Goal: Communication & Community: Answer question/provide support

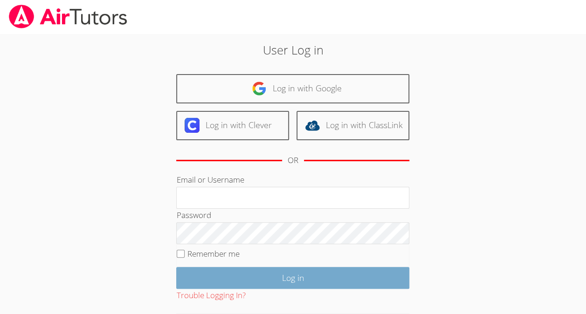
scroll to position [47, 0]
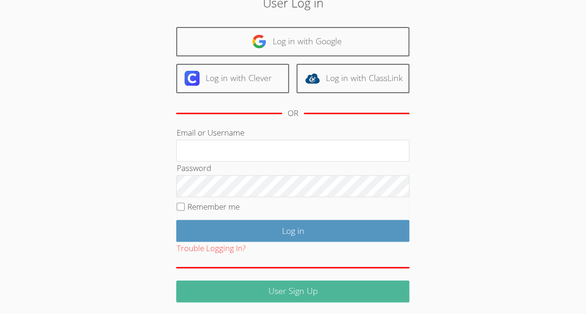
click at [255, 295] on link "User Sign Up" at bounding box center [292, 292] width 233 height 22
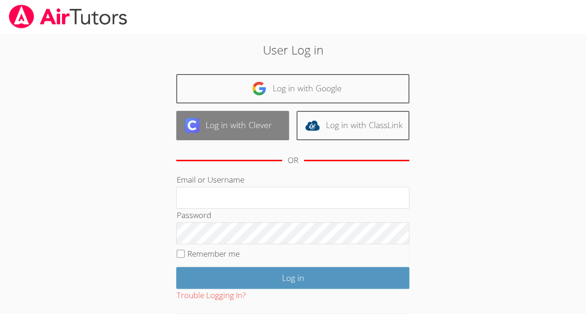
click at [265, 139] on link "Log in with Clever" at bounding box center [232, 125] width 113 height 29
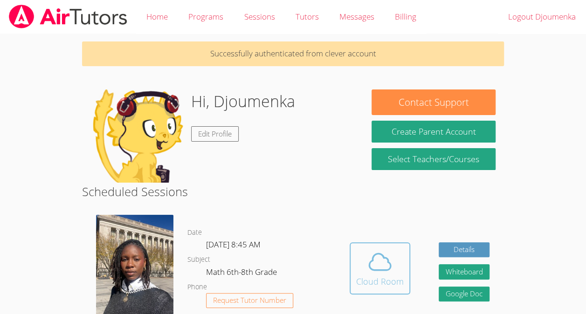
click at [391, 270] on icon at bounding box center [380, 262] width 26 height 26
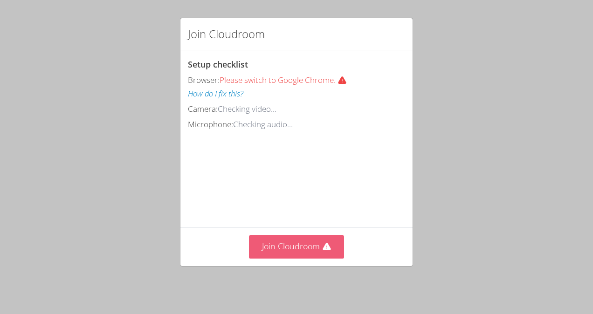
click at [294, 251] on button "Join Cloudroom" at bounding box center [297, 247] width 96 height 23
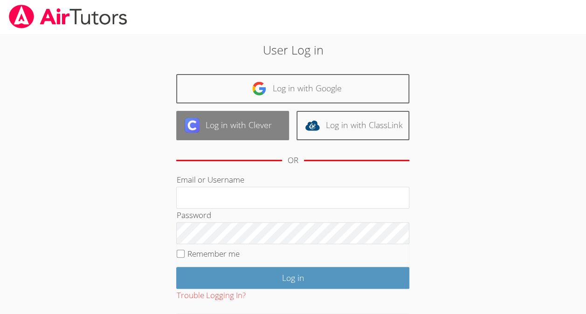
click at [248, 120] on link "Log in with Clever" at bounding box center [232, 125] width 113 height 29
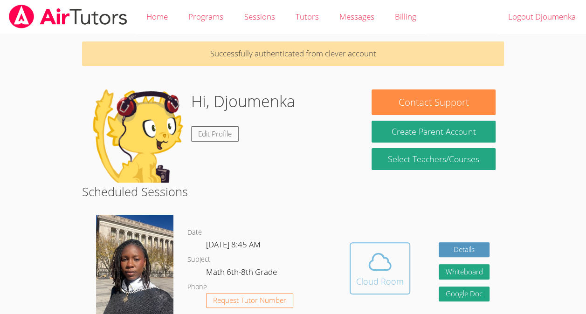
click at [367, 272] on icon at bounding box center [380, 262] width 26 height 26
click at [372, 268] on icon at bounding box center [380, 262] width 26 height 26
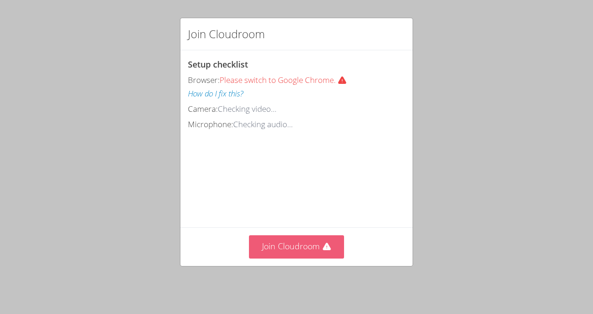
click at [313, 242] on button "Join Cloudroom" at bounding box center [297, 247] width 96 height 23
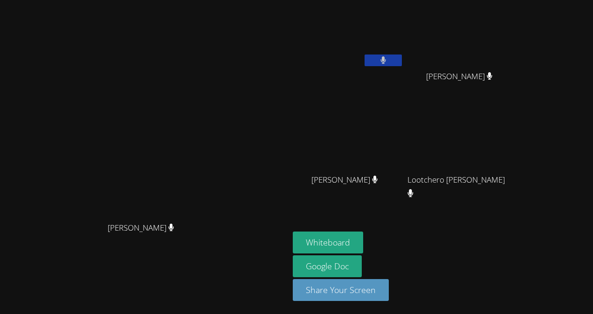
click at [386, 60] on icon at bounding box center [384, 60] width 6 height 8
click at [388, 60] on icon at bounding box center [383, 60] width 10 height 8
click at [392, 134] on video at bounding box center [348, 138] width 111 height 63
click at [402, 56] on button at bounding box center [383, 61] width 37 height 12
click at [387, 59] on icon at bounding box center [384, 60] width 6 height 8
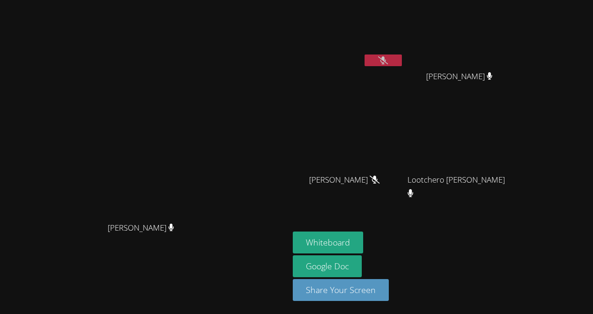
click at [388, 59] on icon at bounding box center [383, 60] width 10 height 8
click at [402, 62] on button at bounding box center [383, 61] width 37 height 12
click at [402, 63] on button at bounding box center [383, 61] width 37 height 12
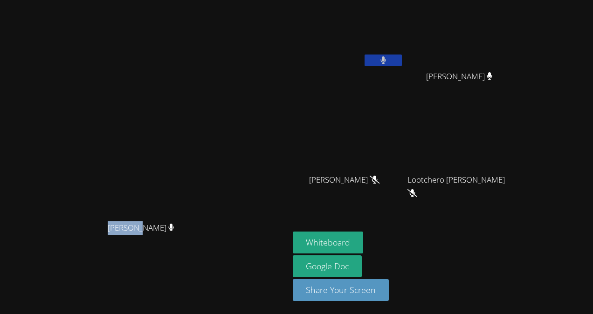
drag, startPoint x: 127, startPoint y: 236, endPoint x: 160, endPoint y: 235, distance: 33.1
click at [160, 235] on span "[PERSON_NAME]" at bounding box center [141, 229] width 67 height 14
click at [138, 255] on div "[PERSON_NAME]" at bounding box center [145, 236] width 282 height 37
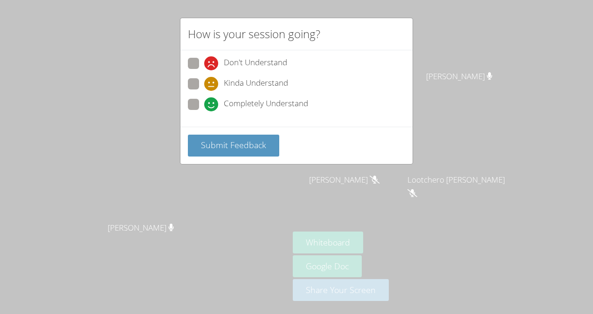
click at [204, 111] on span at bounding box center [204, 111] width 0 height 0
click at [204, 105] on input "Completely Understand" at bounding box center [208, 103] width 8 height 8
radio input "true"
click at [221, 141] on span "Submit Feedback" at bounding box center [233, 144] width 65 height 11
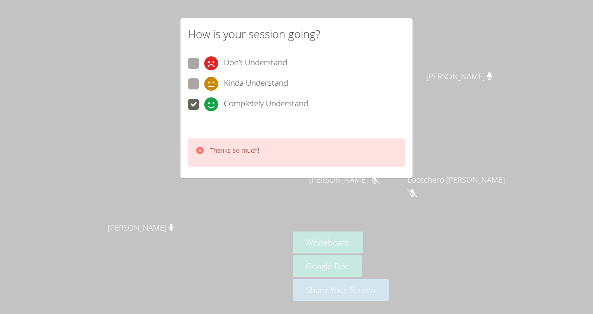
click at [226, 82] on span "Kinda Understand" at bounding box center [256, 84] width 64 height 14
click at [212, 82] on input "Kinda Understand" at bounding box center [208, 82] width 8 height 8
radio input "true"
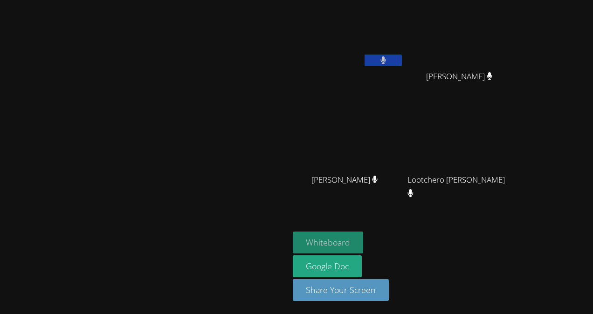
click at [363, 239] on button "Whiteboard" at bounding box center [328, 243] width 70 height 22
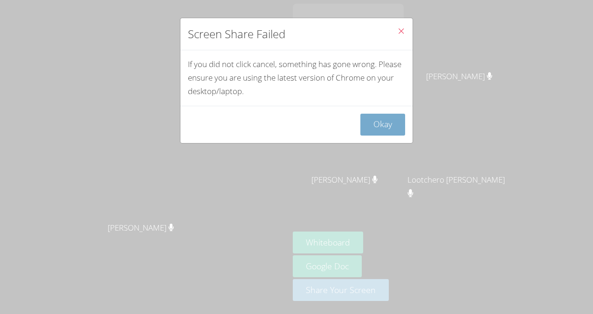
click at [372, 118] on button "Okay" at bounding box center [383, 125] width 45 height 22
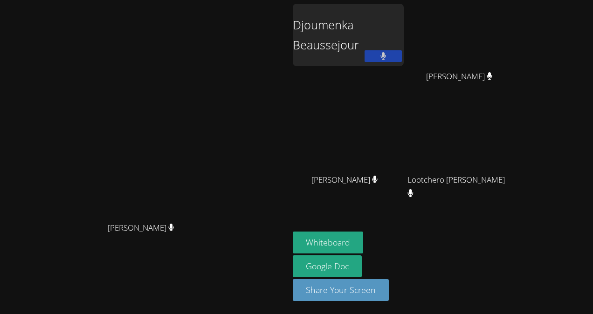
click at [387, 54] on icon at bounding box center [384, 56] width 6 height 8
click at [388, 54] on icon at bounding box center [383, 56] width 10 height 8
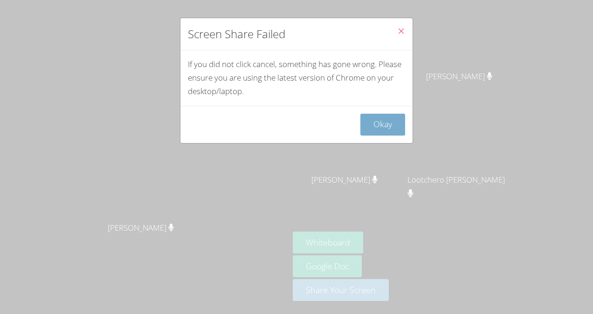
click at [372, 125] on button "Okay" at bounding box center [383, 125] width 45 height 22
click at [397, 31] on icon "Close" at bounding box center [401, 31] width 8 height 8
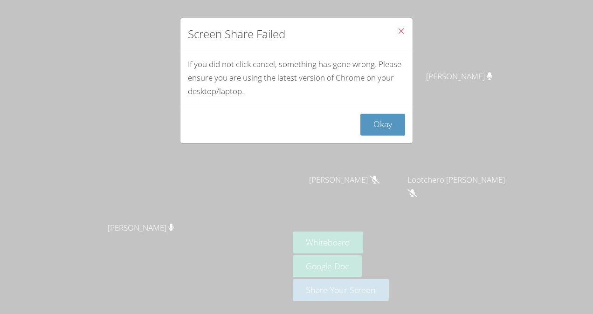
click at [397, 31] on icon "Close" at bounding box center [401, 31] width 8 height 8
drag, startPoint x: 396, startPoint y: 31, endPoint x: 382, endPoint y: -12, distance: 45.1
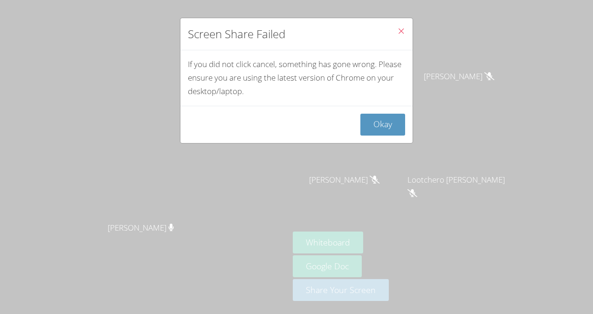
click at [382, 0] on html "[PERSON_NAME] [PERSON_NAME] [PERSON_NAME] [PERSON_NAME] [PERSON_NAME] [PERSON_N…" at bounding box center [296, 157] width 593 height 314
click at [397, 31] on icon "Close" at bounding box center [401, 31] width 8 height 8
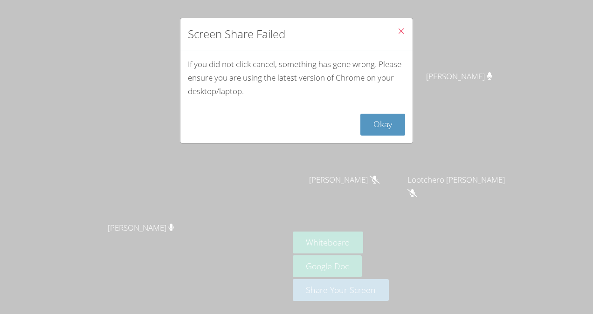
click at [397, 31] on icon "Close" at bounding box center [401, 31] width 8 height 8
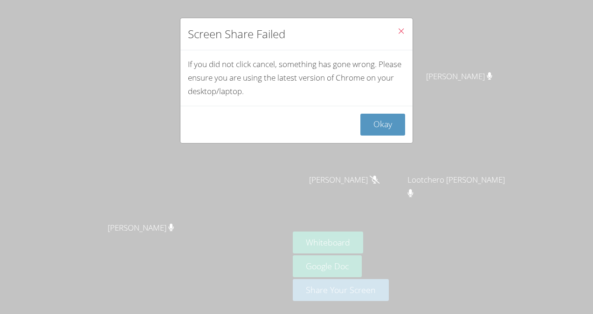
click at [397, 31] on icon "Close" at bounding box center [401, 31] width 8 height 8
click at [397, 34] on icon "Close" at bounding box center [401, 31] width 8 height 8
click at [399, 32] on button "Close" at bounding box center [401, 32] width 23 height 28
click at [397, 33] on icon "Close" at bounding box center [401, 31] width 8 height 8
click at [397, 35] on icon "Close" at bounding box center [401, 31] width 8 height 8
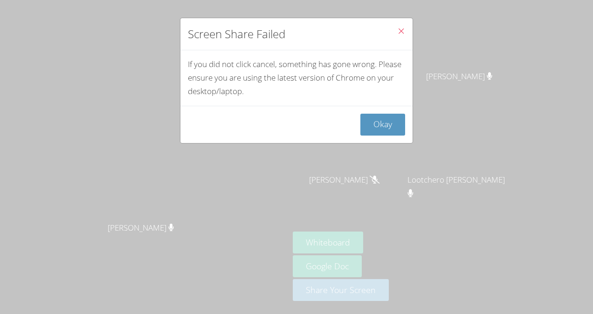
click at [397, 34] on icon "Close" at bounding box center [401, 31] width 8 height 8
click at [397, 35] on icon "Close" at bounding box center [401, 31] width 8 height 8
click at [392, 39] on button "Close" at bounding box center [401, 32] width 23 height 28
click at [393, 38] on button "Close" at bounding box center [401, 32] width 23 height 28
click at [392, 37] on button "Close" at bounding box center [401, 32] width 23 height 28
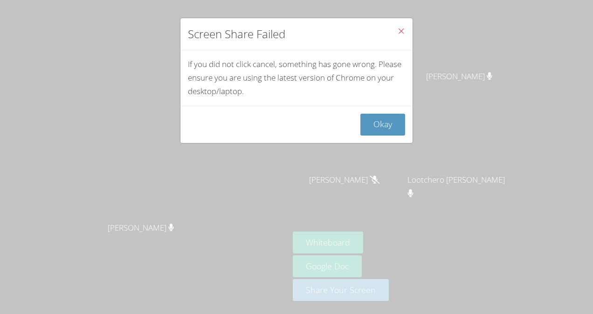
click at [390, 36] on button "Close" at bounding box center [401, 32] width 23 height 28
click at [375, 119] on button "Okay" at bounding box center [383, 125] width 45 height 22
